Goal: Information Seeking & Learning: Learn about a topic

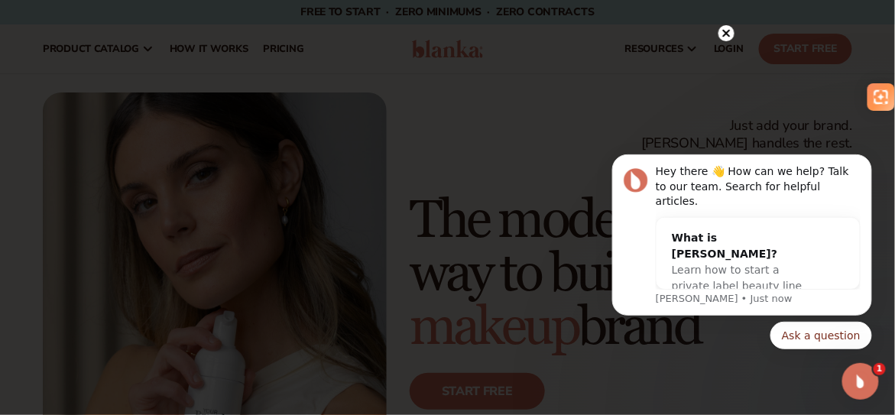
click at [730, 32] on circle at bounding box center [726, 33] width 16 height 16
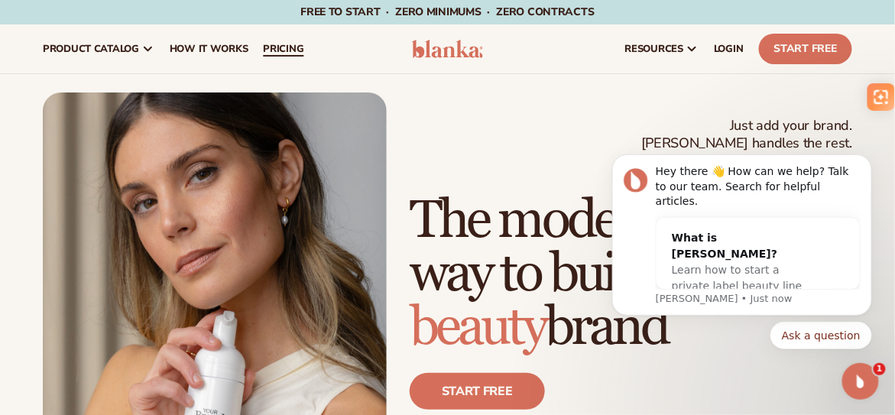
click at [303, 44] on span "pricing" at bounding box center [283, 49] width 41 height 12
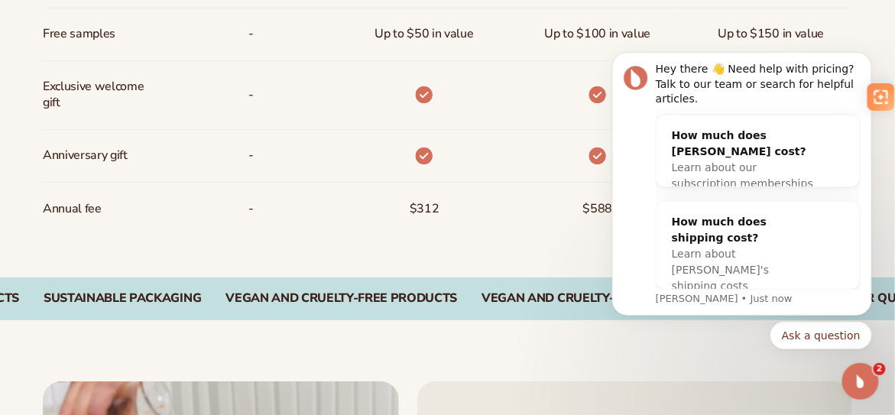
scroll to position [1365, 0]
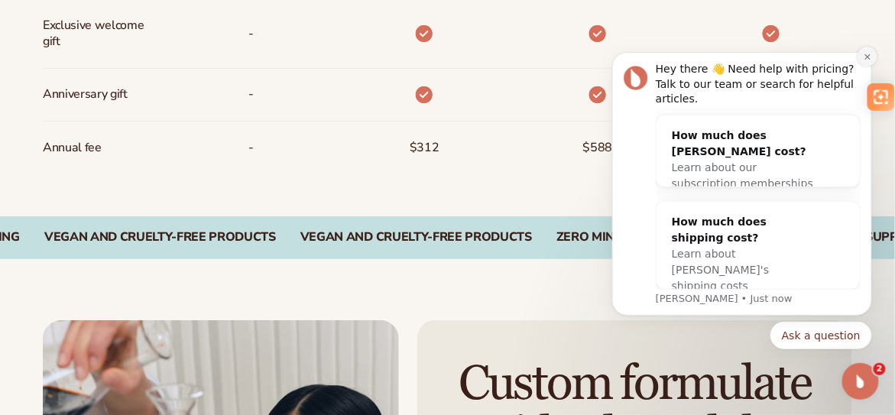
click at [864, 60] on icon "Dismiss notification" at bounding box center [867, 56] width 8 height 8
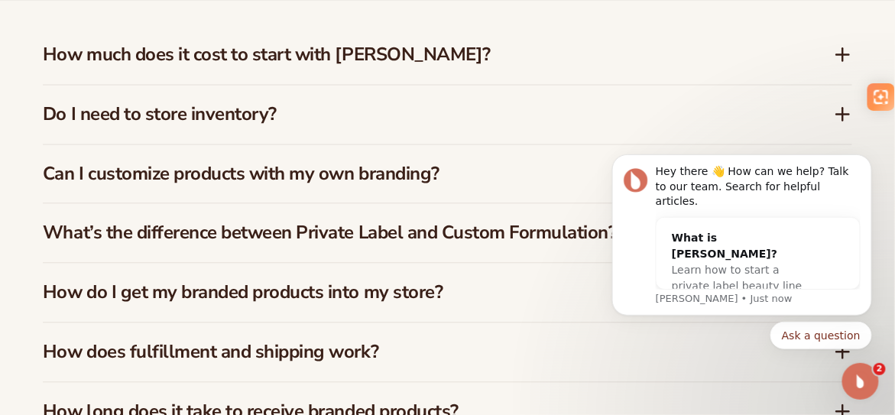
scroll to position [2270, 0]
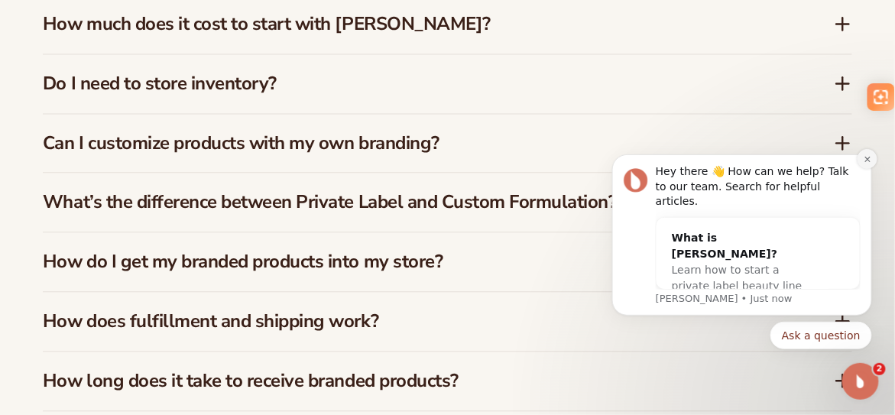
click at [864, 163] on icon "Dismiss notification" at bounding box center [867, 158] width 8 height 8
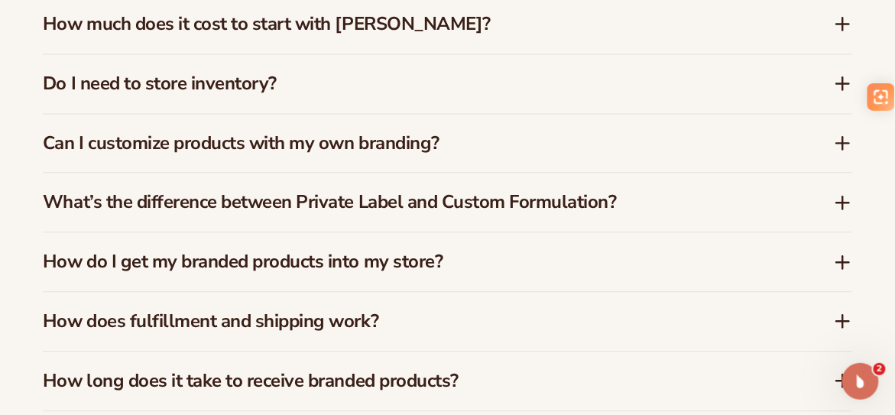
click at [843, 83] on icon at bounding box center [843, 83] width 12 height 0
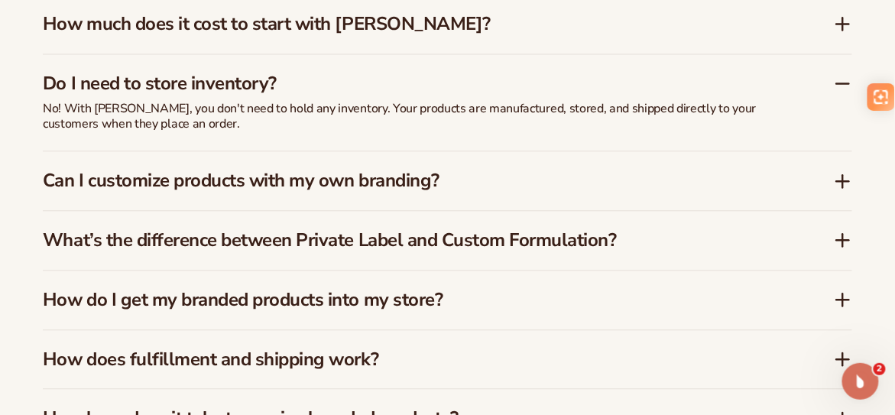
click at [842, 175] on icon at bounding box center [843, 181] width 18 height 18
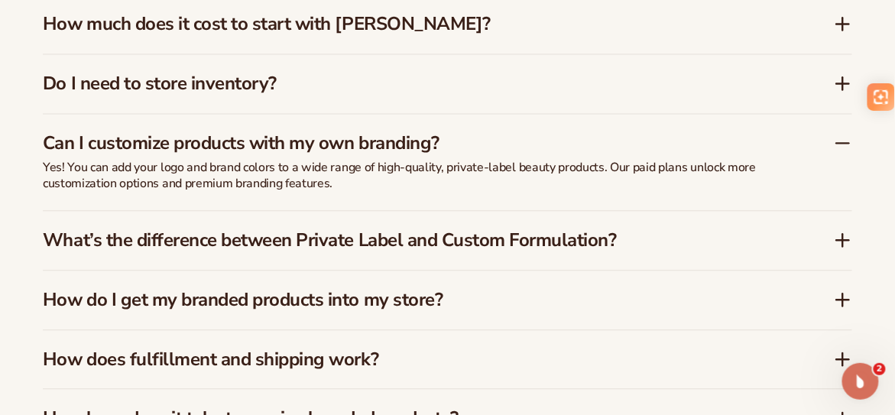
click at [844, 294] on icon at bounding box center [843, 299] width 18 height 18
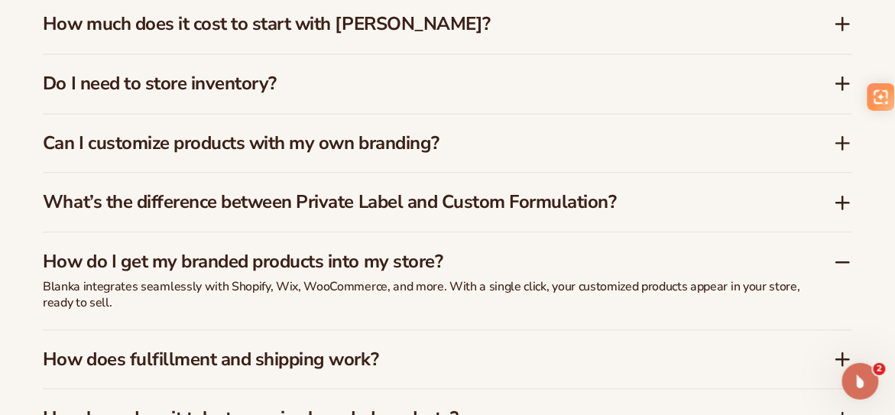
click at [844, 359] on icon at bounding box center [843, 359] width 12 height 0
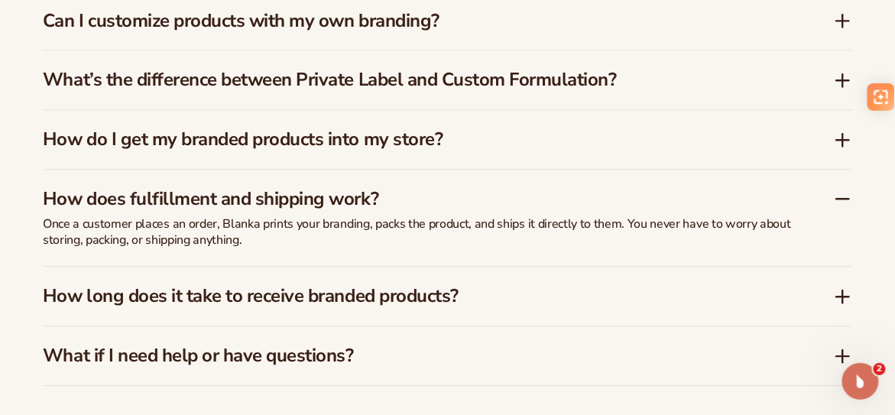
scroll to position [2423, 0]
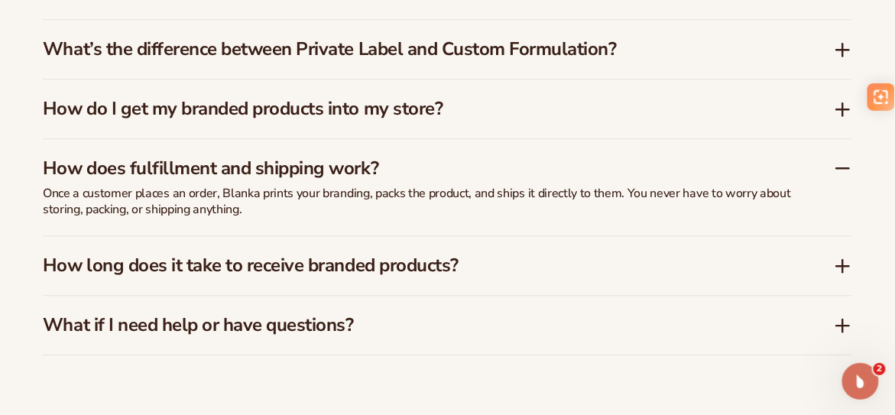
click at [841, 266] on icon at bounding box center [843, 266] width 12 height 0
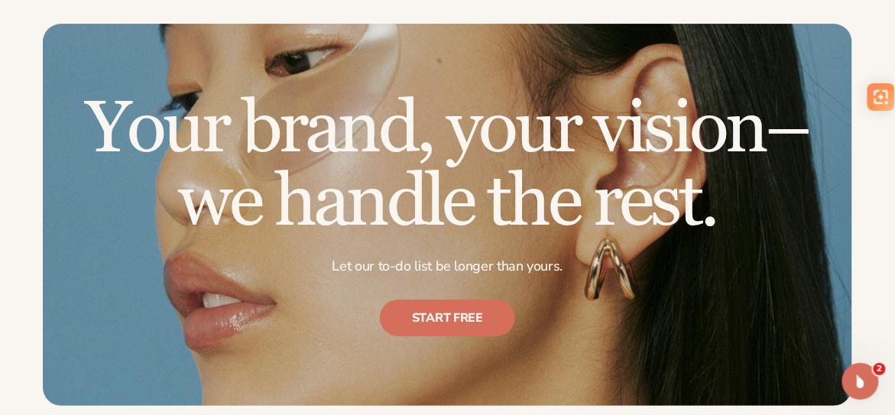
scroll to position [2831, 0]
